Goal: Navigation & Orientation: Understand site structure

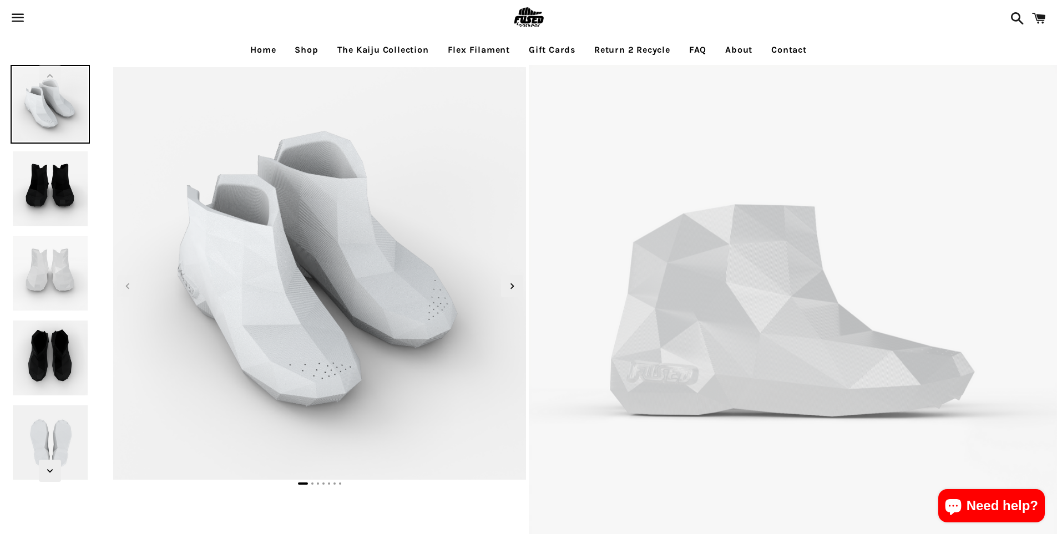
select select "**********"
click at [42, 171] on img at bounding box center [50, 188] width 79 height 79
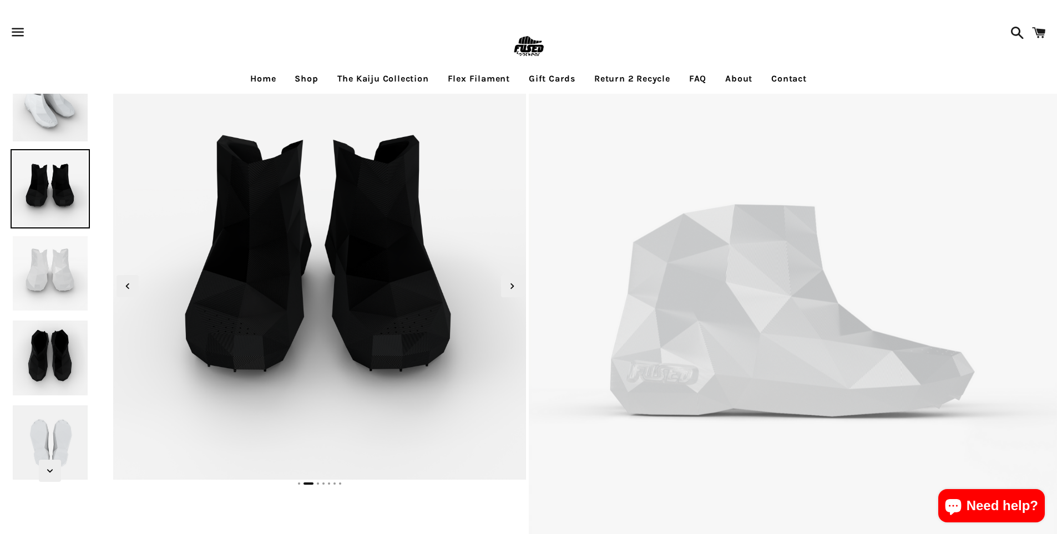
click at [55, 280] on img at bounding box center [50, 273] width 79 height 79
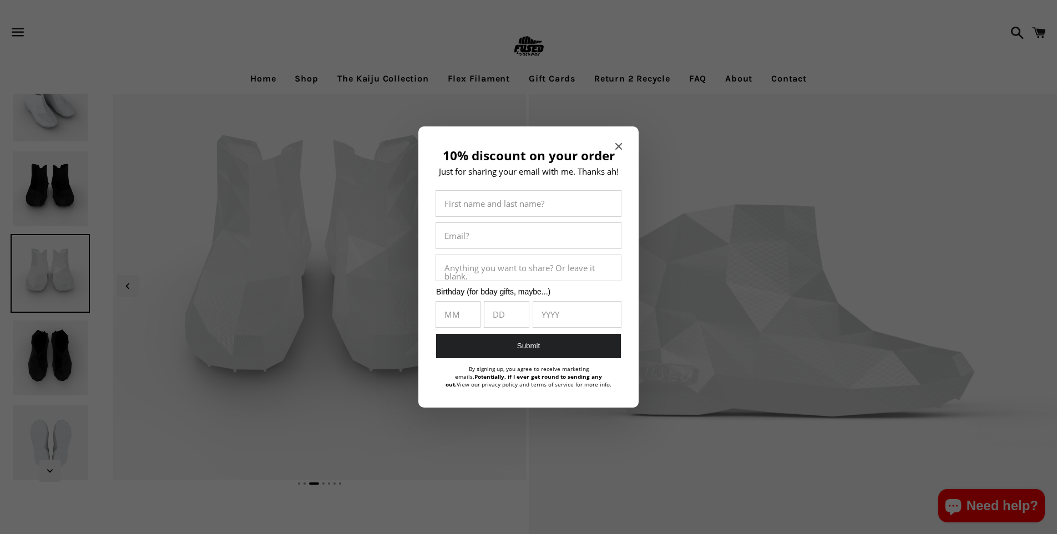
click at [620, 144] on icon "Close modal" at bounding box center [618, 146] width 7 height 7
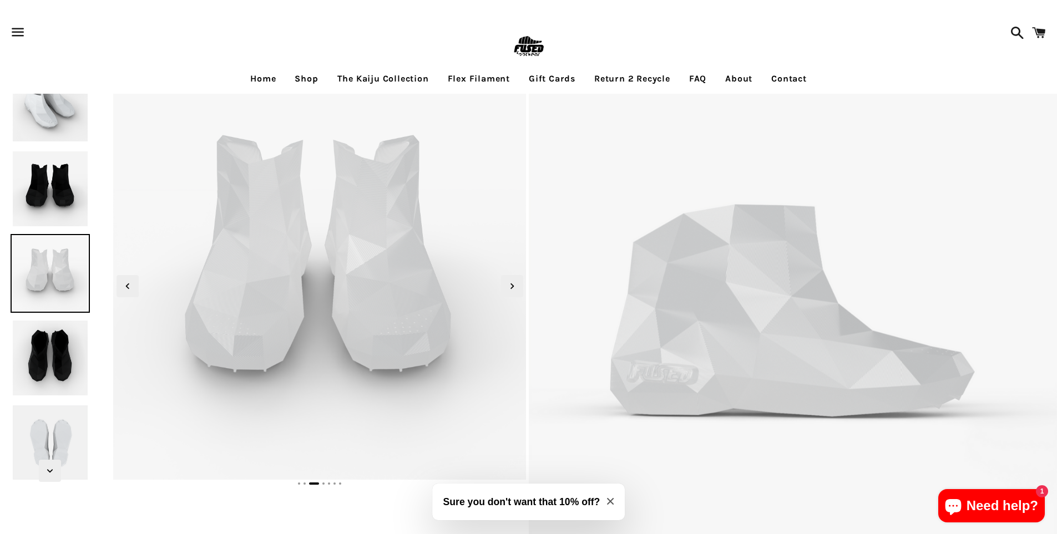
click at [362, 74] on link "The Kaiju Collection" at bounding box center [383, 79] width 108 height 28
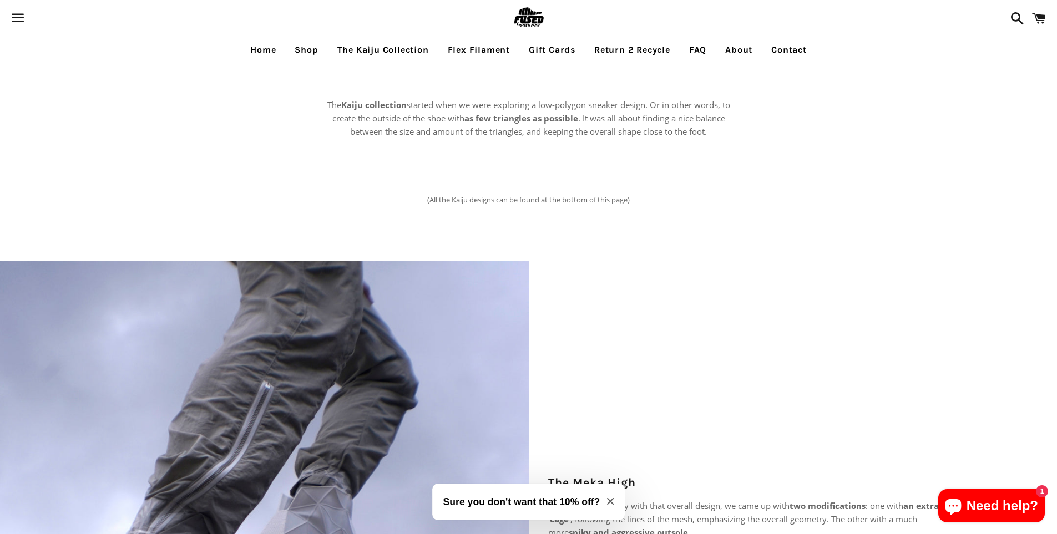
click at [490, 50] on link "Flex Filament" at bounding box center [478, 50] width 79 height 28
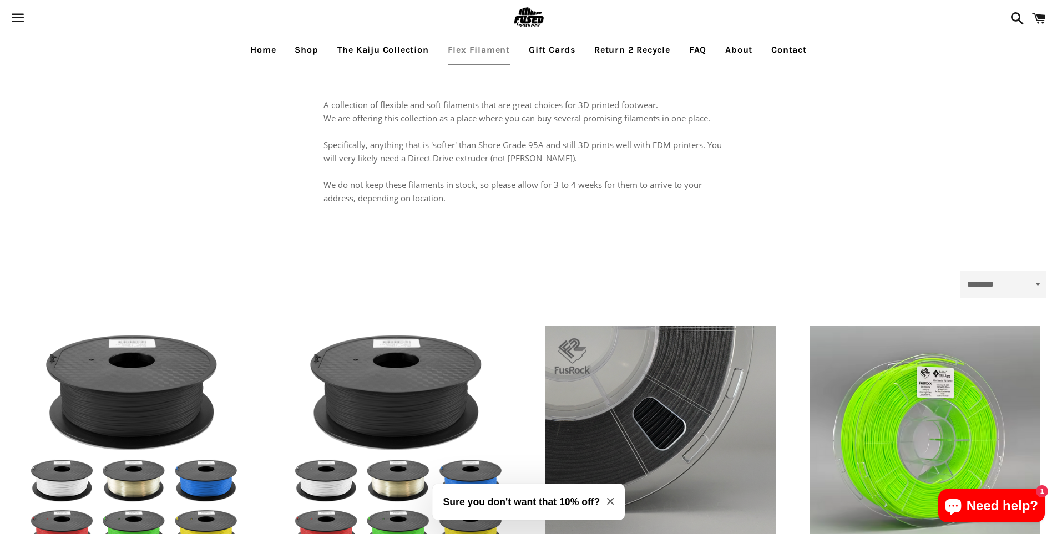
click at [610, 53] on link "Return 2 Recycle" at bounding box center [632, 50] width 93 height 28
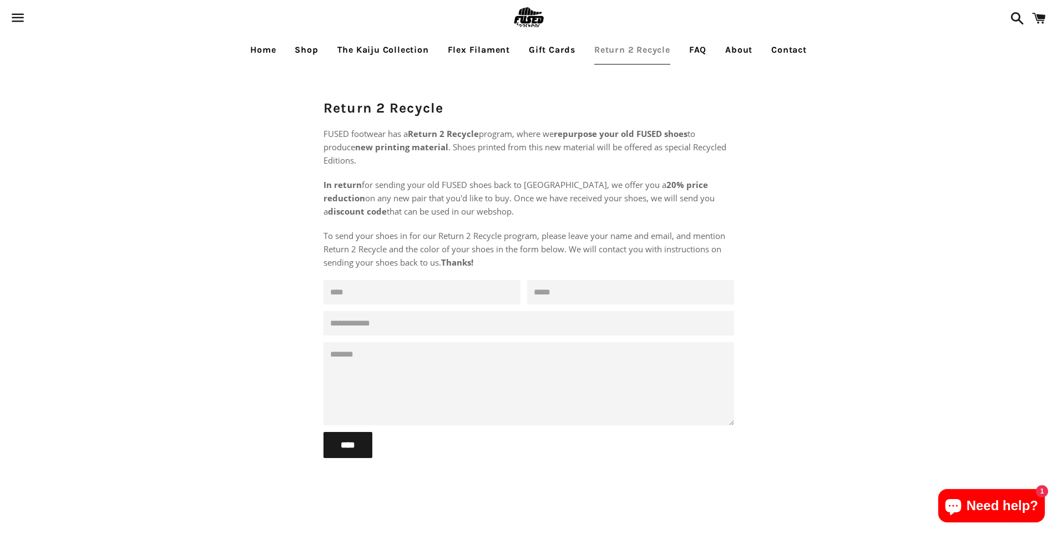
click at [340, 48] on link "The Kaiju Collection" at bounding box center [383, 50] width 108 height 28
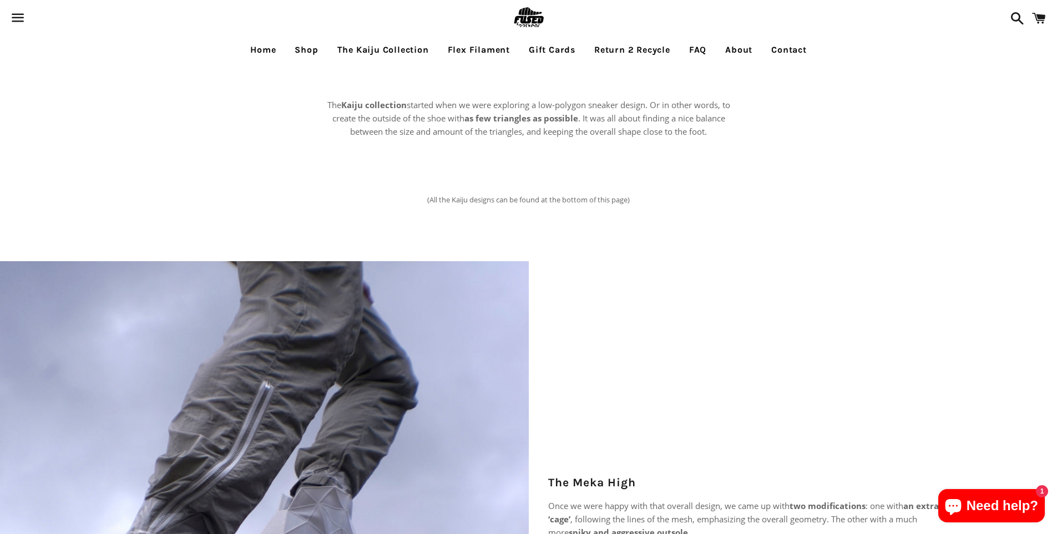
click at [302, 48] on link "Shop" at bounding box center [306, 50] width 40 height 28
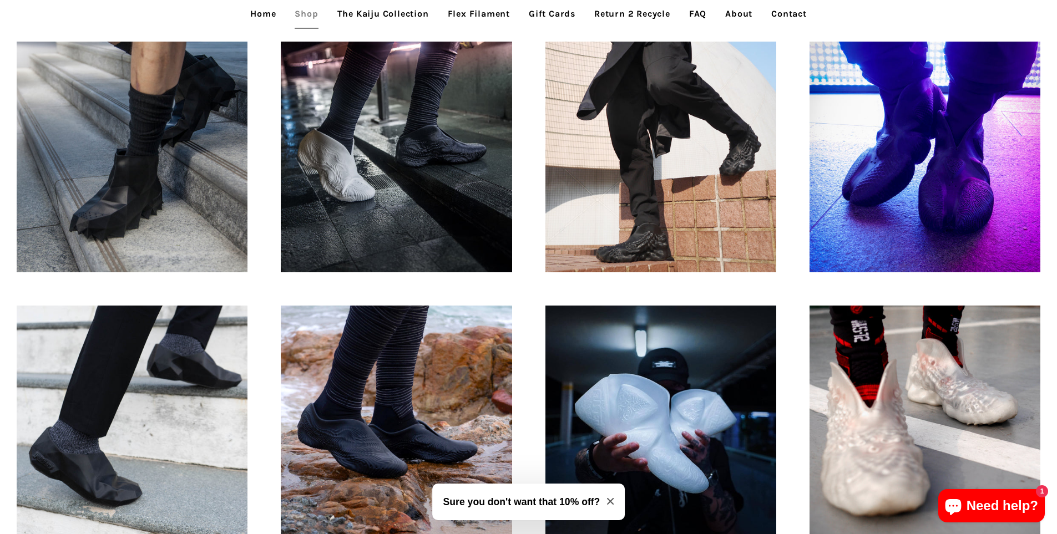
scroll to position [998, 0]
